Goal: Information Seeking & Learning: Learn about a topic

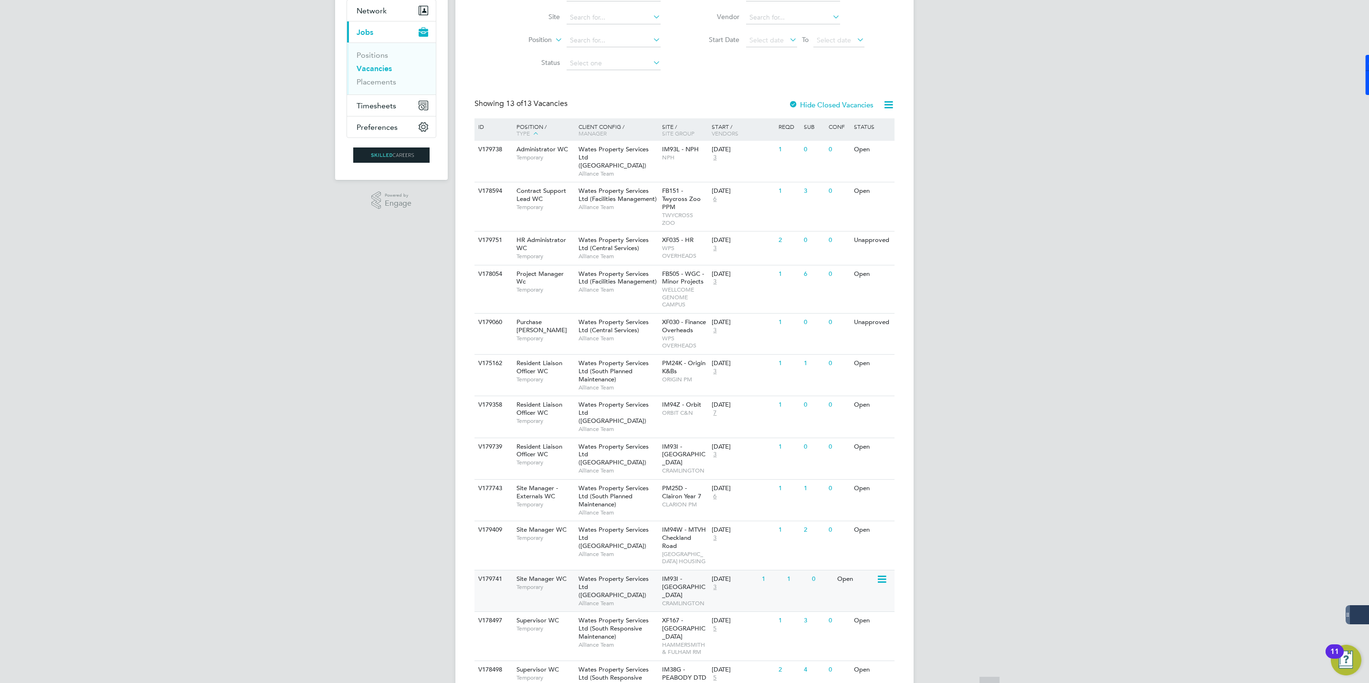
scroll to position [140, 0]
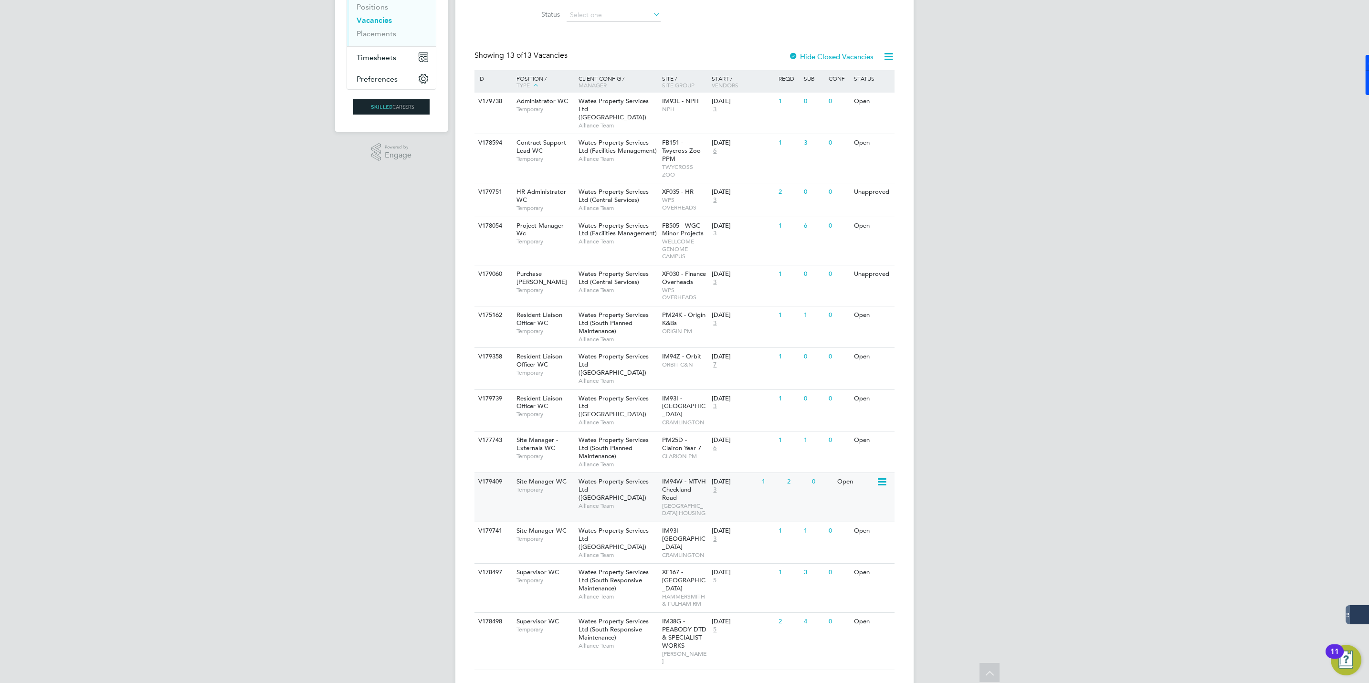
click at [601, 477] on span "Wates Property Services Ltd (Central & North)" at bounding box center [614, 489] width 70 height 24
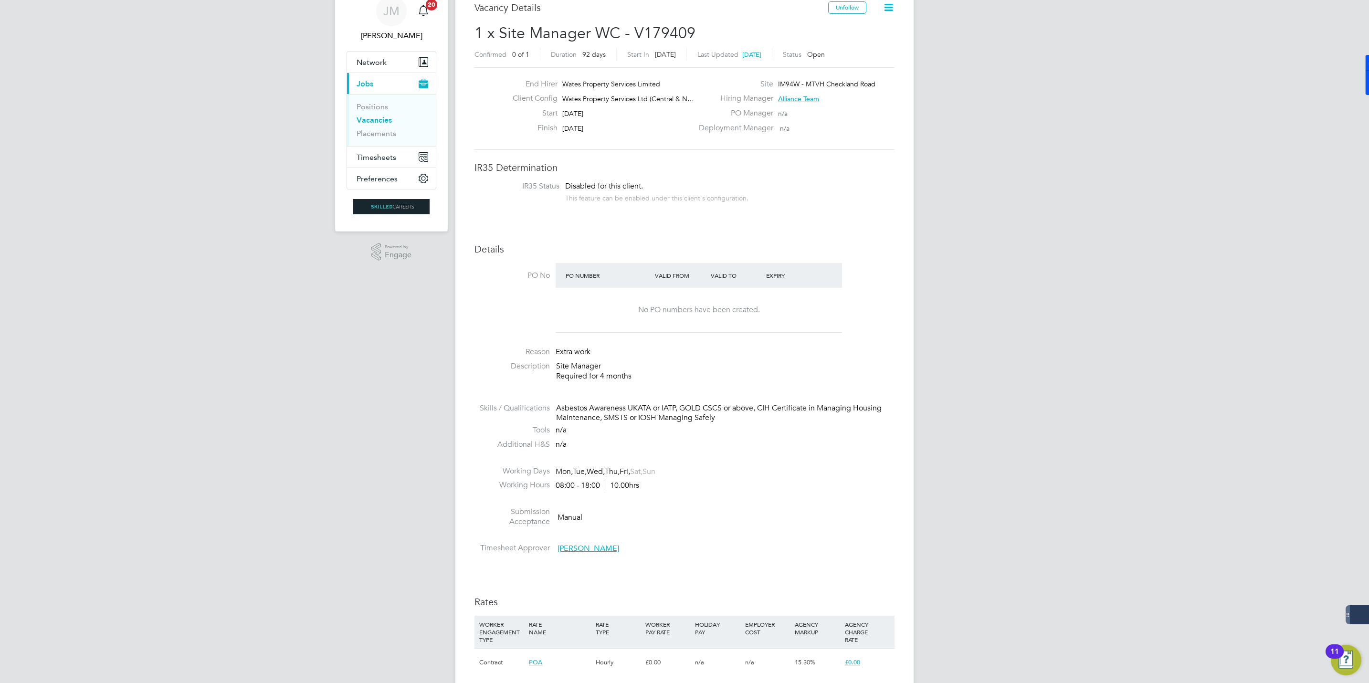
scroll to position [72, 0]
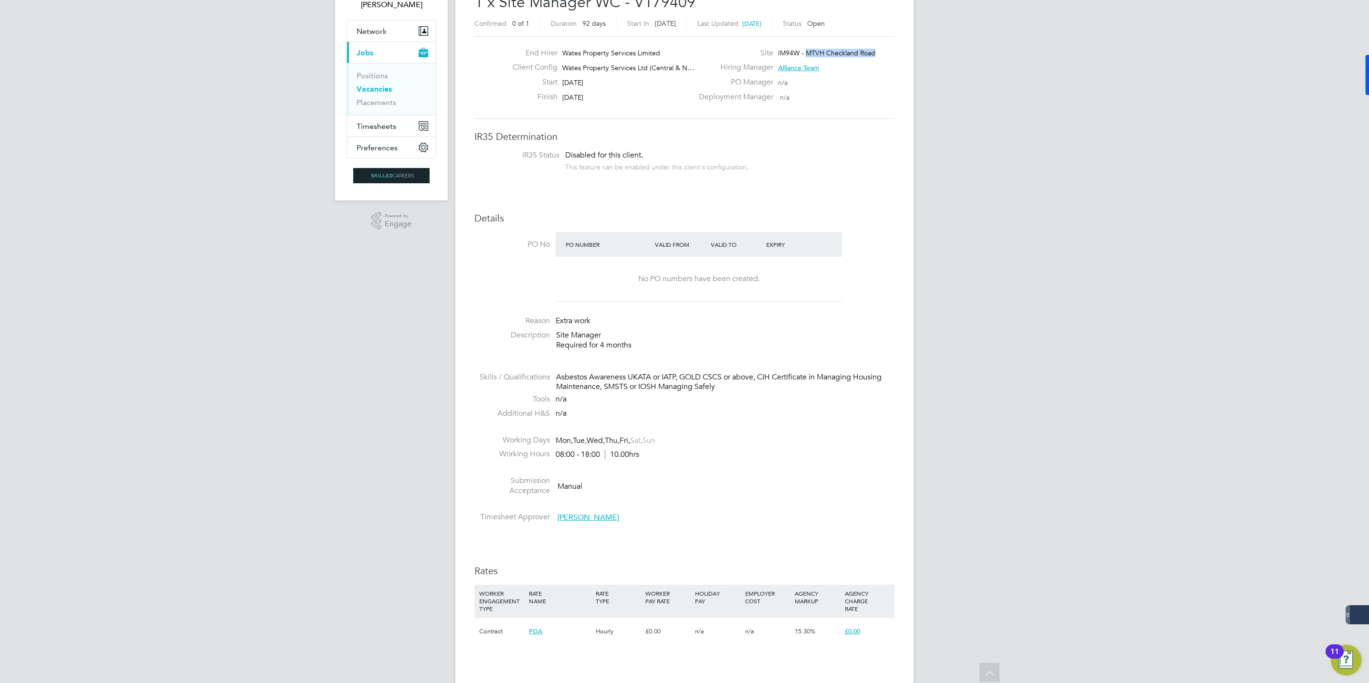
drag, startPoint x: 880, startPoint y: 52, endPoint x: 806, endPoint y: 51, distance: 73.5
click at [806, 51] on div "Site IM94W - MTVH Checkland Road" at bounding box center [795, 55] width 205 height 15
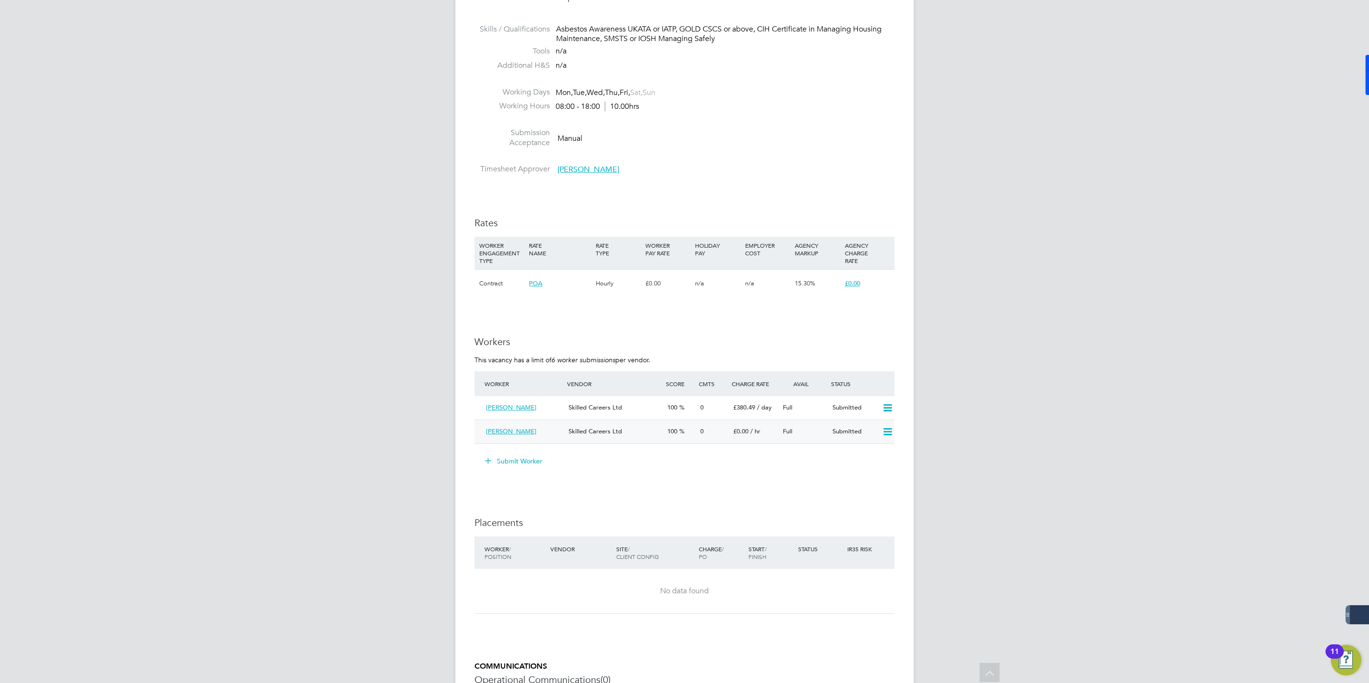
scroll to position [430, 0]
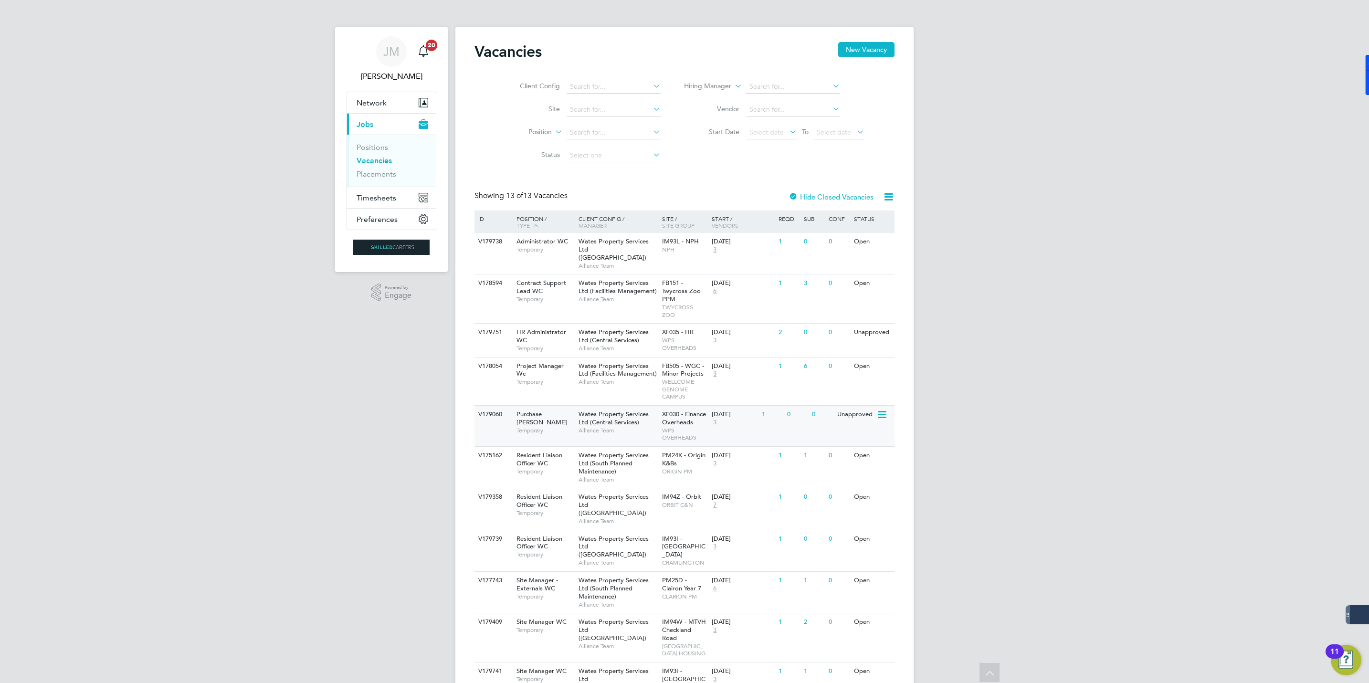
scroll to position [140, 0]
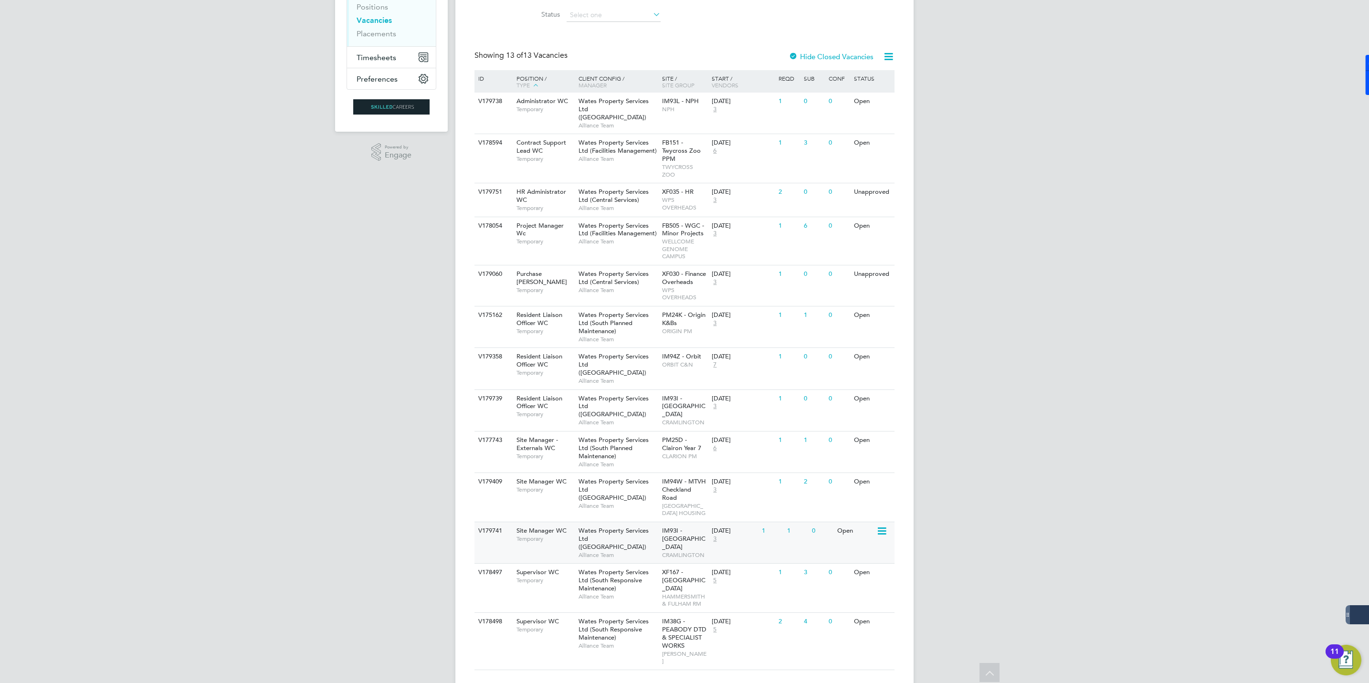
click at [599, 527] on span "Wates Property Services Ltd (Central & North)" at bounding box center [614, 539] width 70 height 24
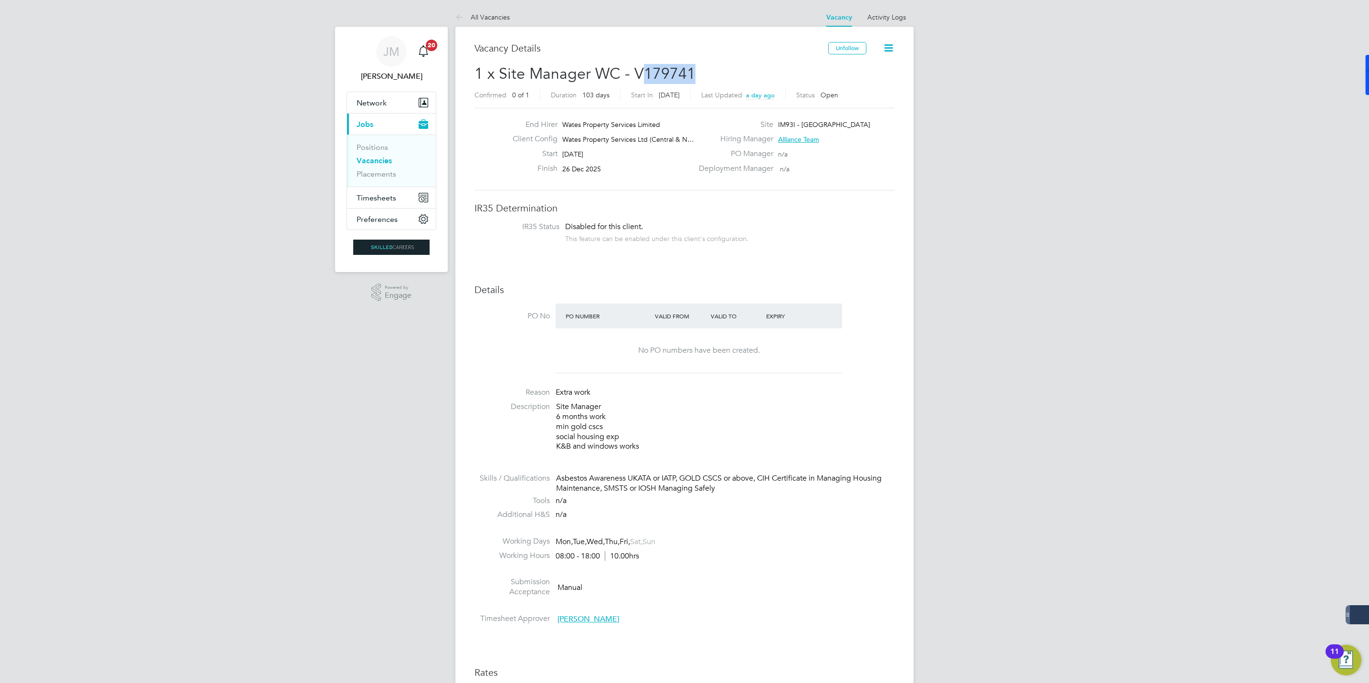
drag, startPoint x: 689, startPoint y: 74, endPoint x: 691, endPoint y: 84, distance: 11.1
click at [646, 74] on span "1 x Site Manager WC - V179741" at bounding box center [585, 73] width 221 height 19
click at [837, 130] on div "Site IM93I - [GEOGRAPHIC_DATA]" at bounding box center [795, 127] width 205 height 15
drag, startPoint x: 837, startPoint y: 125, endPoint x: 768, endPoint y: 125, distance: 68.7
click at [768, 125] on div "Site IM93I - [GEOGRAPHIC_DATA]" at bounding box center [795, 127] width 205 height 15
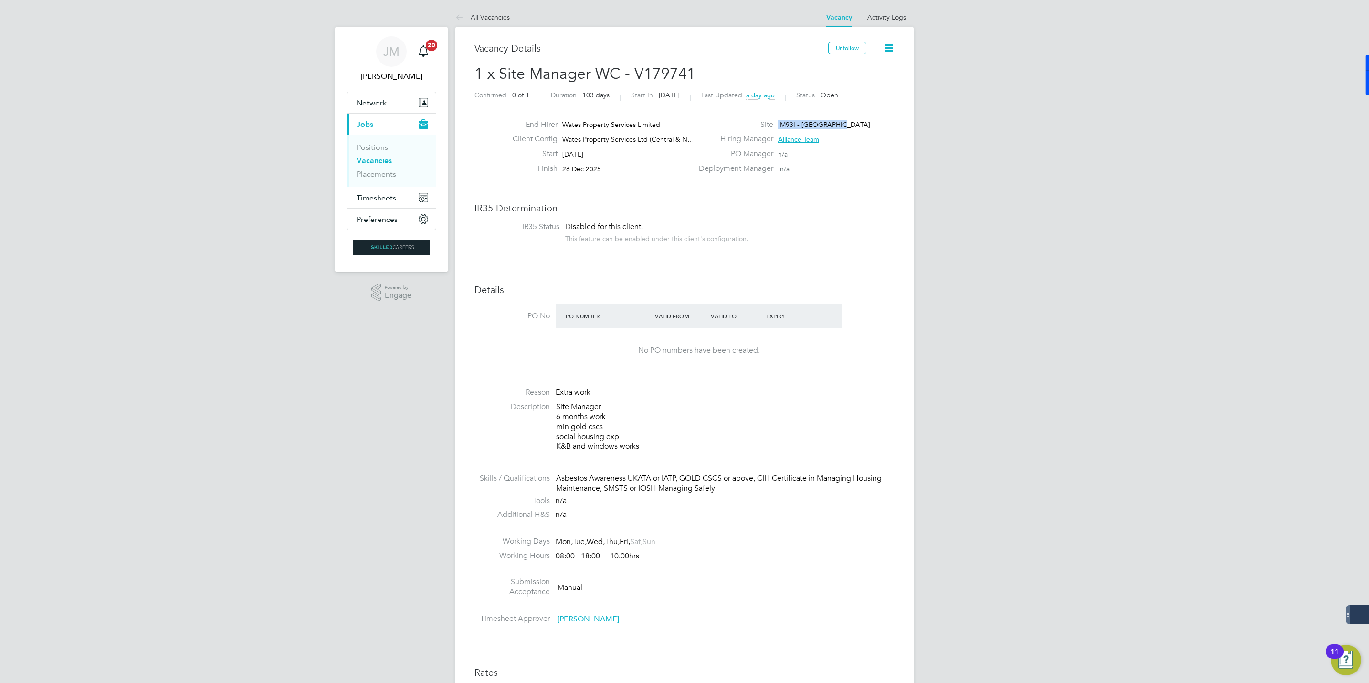
copy span "IM93I - [GEOGRAPHIC_DATA]"
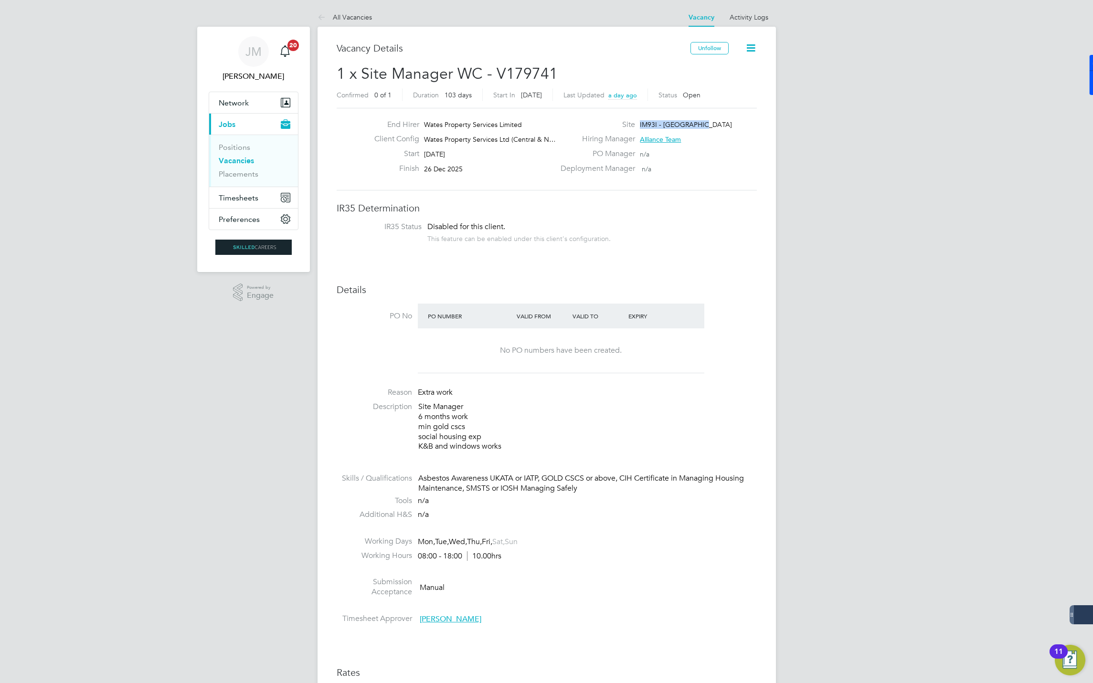
drag, startPoint x: 700, startPoint y: 125, endPoint x: 635, endPoint y: 120, distance: 65.6
click at [635, 120] on div "Site IM93I - [GEOGRAPHIC_DATA]" at bounding box center [657, 127] width 205 height 15
copy span "IM93I - [GEOGRAPHIC_DATA]"
